Goal: Share content

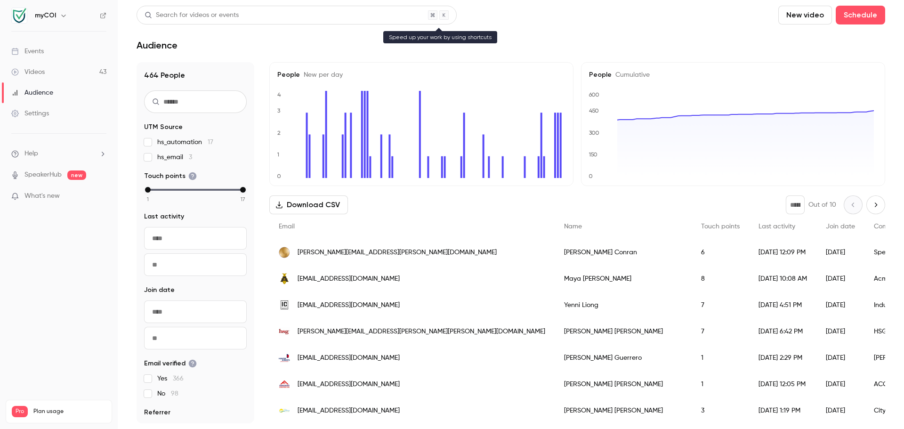
click at [172, 16] on div "Search for videos or events" at bounding box center [192, 15] width 94 height 10
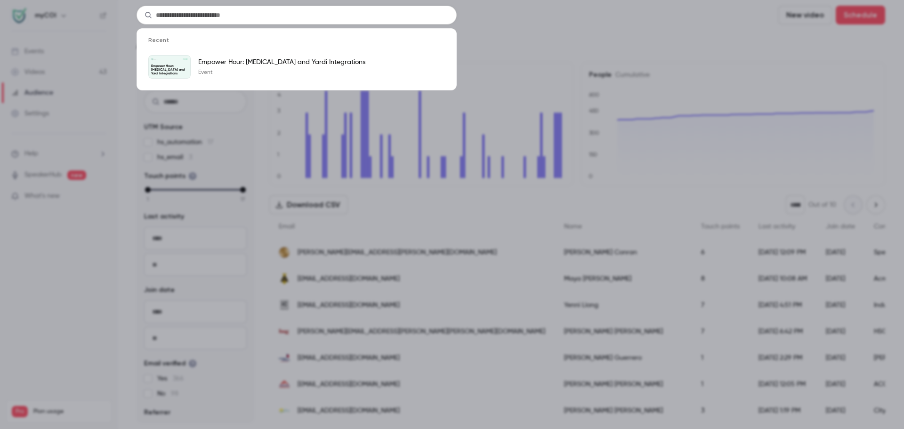
click at [70, 90] on div "Recent myCOI [DATE] Empower Hour: [MEDICAL_DATA] and Yardi Integrations Empower…" at bounding box center [452, 214] width 904 height 429
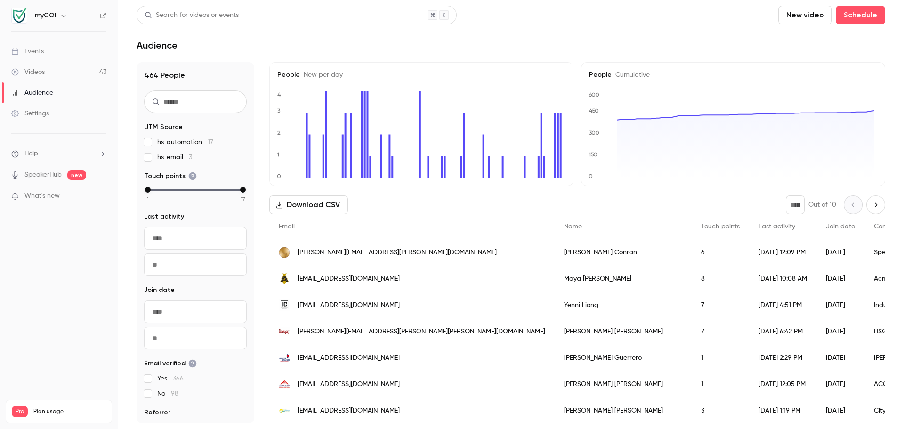
click at [65, 73] on link "Videos 43" at bounding box center [59, 72] width 118 height 21
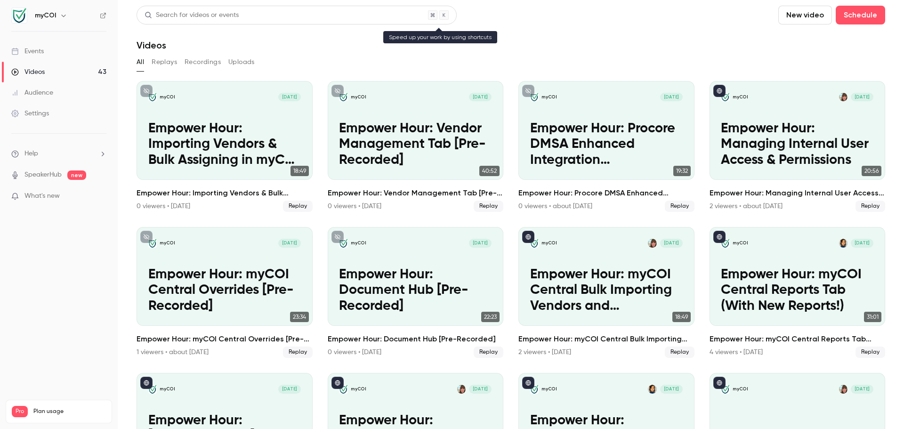
click at [207, 9] on div "Search for videos or events" at bounding box center [297, 15] width 320 height 19
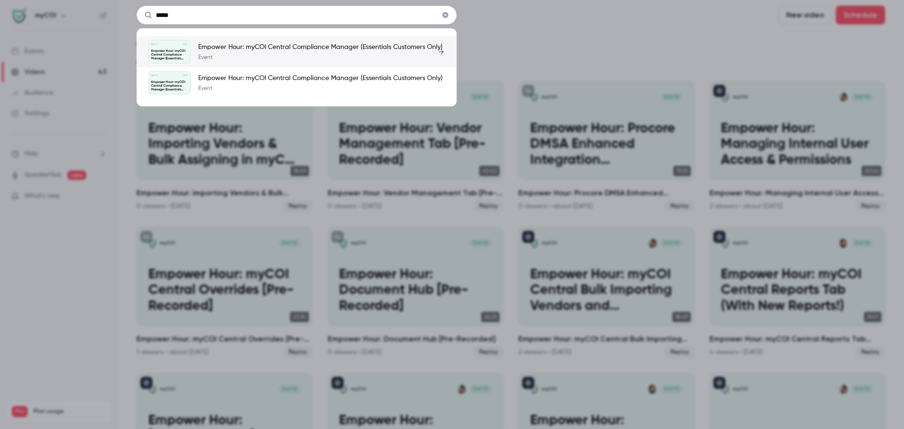
type input "*****"
click at [244, 54] on p "Event" at bounding box center [320, 58] width 244 height 8
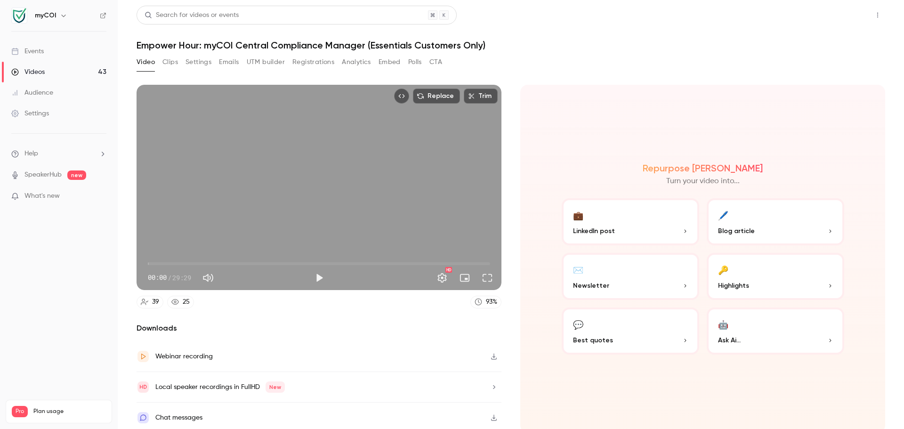
click at [844, 16] on button "Share" at bounding box center [843, 15] width 37 height 19
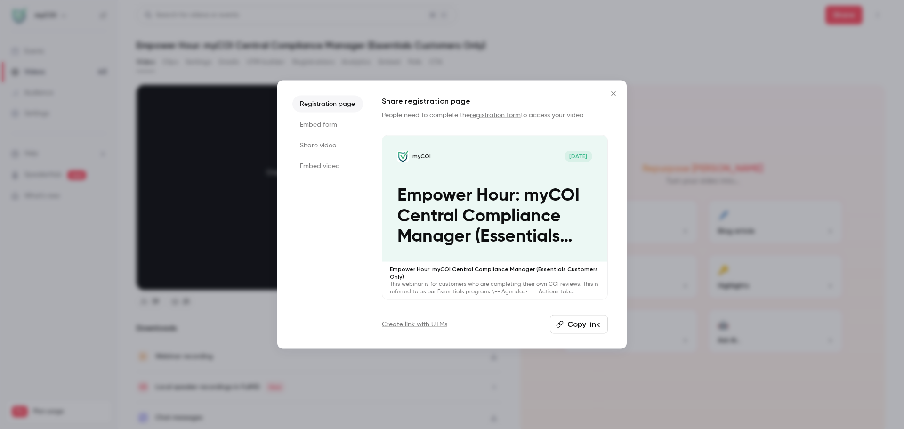
click at [583, 330] on button "Copy link" at bounding box center [579, 324] width 58 height 19
click at [330, 126] on li "Embed form" at bounding box center [327, 124] width 71 height 17
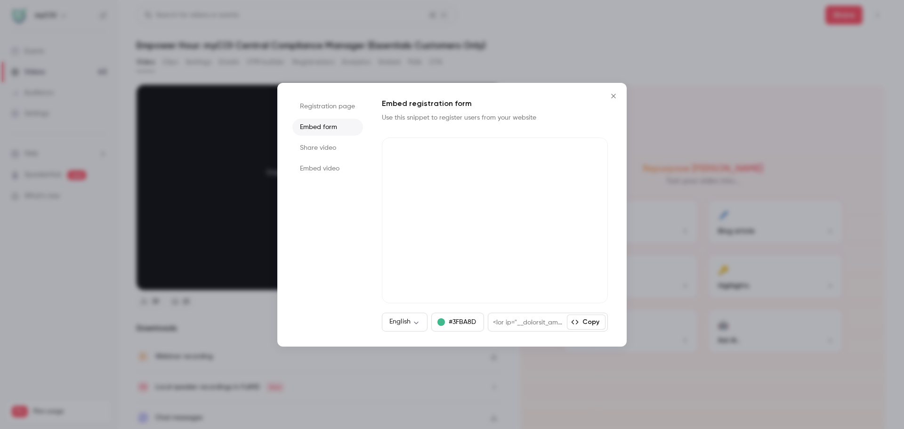
click at [324, 151] on li "Share video" at bounding box center [327, 147] width 71 height 17
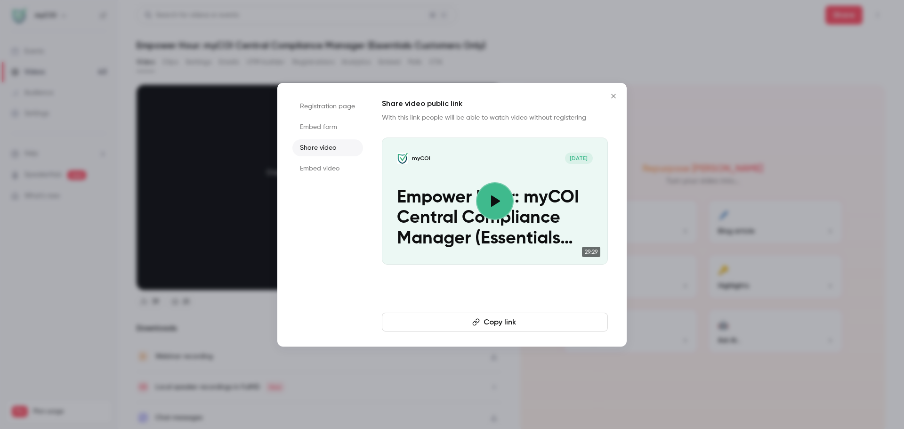
click at [518, 320] on button "Copy link" at bounding box center [495, 322] width 226 height 19
